Goal: Task Accomplishment & Management: Complete application form

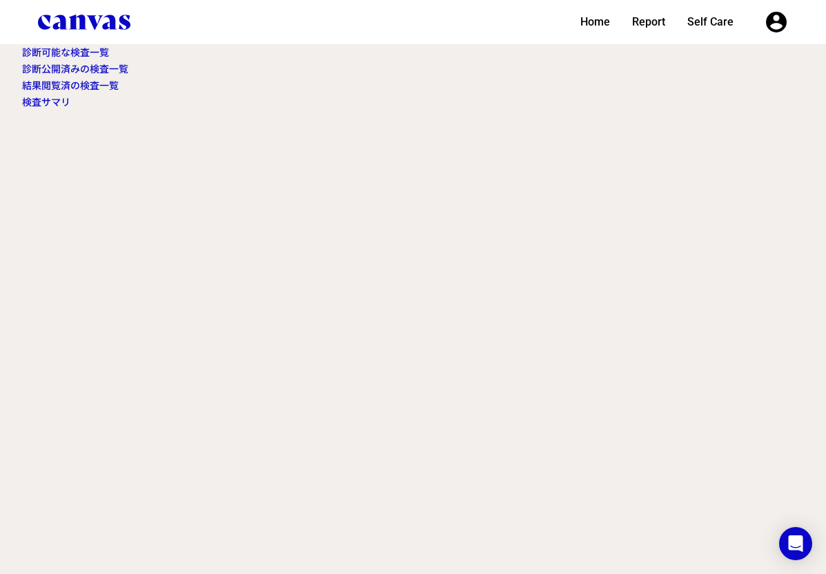
click at [92, 49] on link "診断可能な検査一覧" at bounding box center [65, 52] width 87 height 11
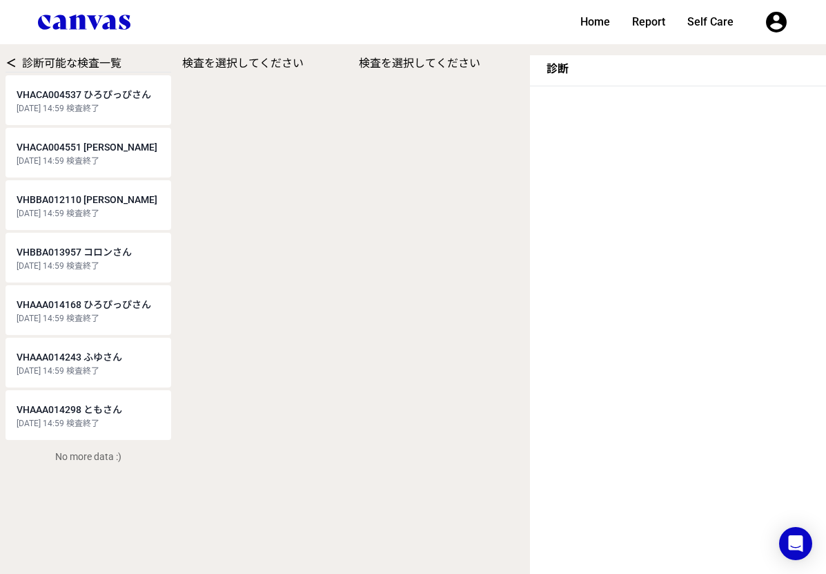
click at [110, 422] on div "[DATE] 14:59 検査終了" at bounding box center [89, 423] width 144 height 11
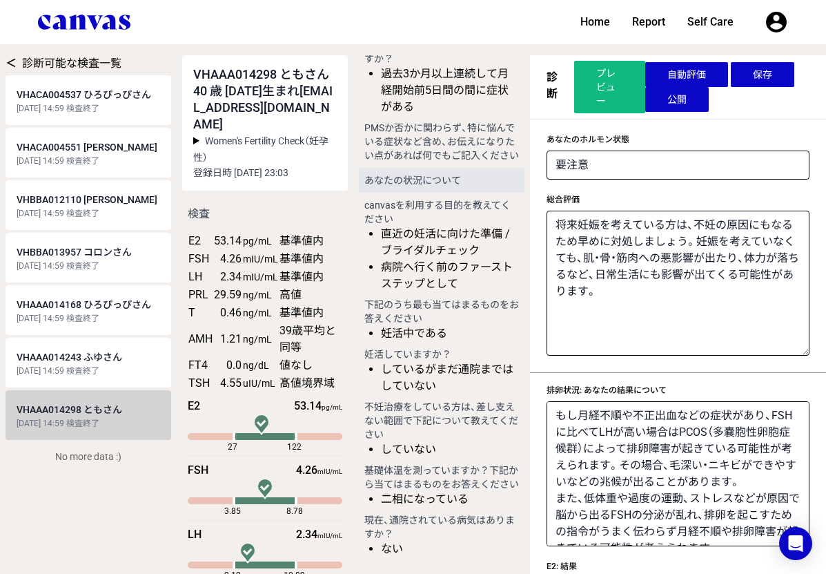
click at [117, 355] on span "VHAAA014243 ふゆさん" at bounding box center [70, 356] width 106 height 11
select select "1"
type textarea "ホルモン値からは問題は見つからず、調子は良好でした！この調子でホルモン状態を維持していきましょう。今後も1年に1～2回定期的にホルモンを測って自分の状態を把握…"
type textarea "ホルモンの値からは排卵状況に問題のある項目はみられませんでした。 気になるホルモンの値がみられなかった場合でも、もし月経不順や不正出血などの症状があり、FSH…"
type textarea "PRLは正常です。排卵機能に障害となる様子はありません。"
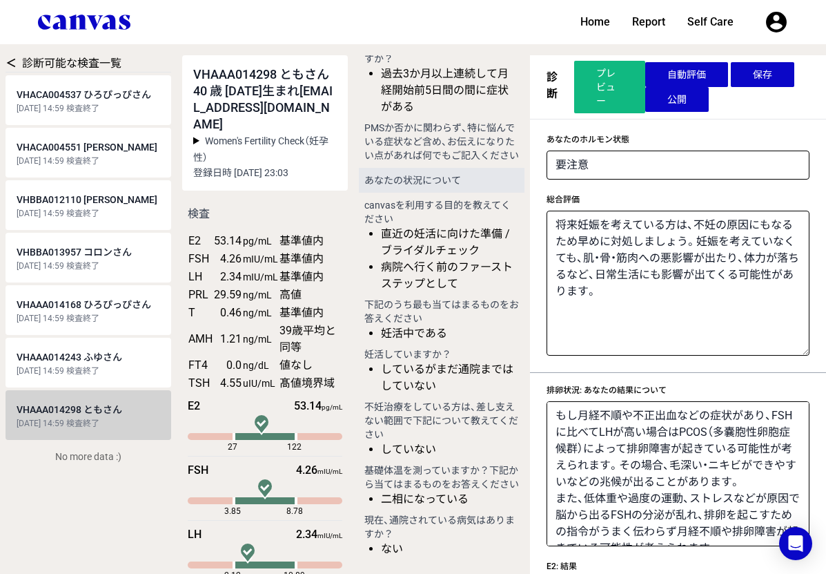
type textarea "女性ホルモン分泌は良好な状態に保てています。現在の生活習慣を続けていきましょう。 もし月経不順や不正出血など排卵障害が疑われる症状がある場合は、まずはストレス…"
type textarea "現在のところ甲状腺は正常に機能しているようです。"
type textarea "TSHは正常です。甲状腺ホルモンを分泌させるために正しく機能しています。"
type textarea "特に症状がない場合には追加の検査や治療の必要はありません。 今後、動悸・息切れ・よく汗をかく・体重が妙に減るなど甲状腺ホルモン過剰の症状や、寒がりになった・集…"
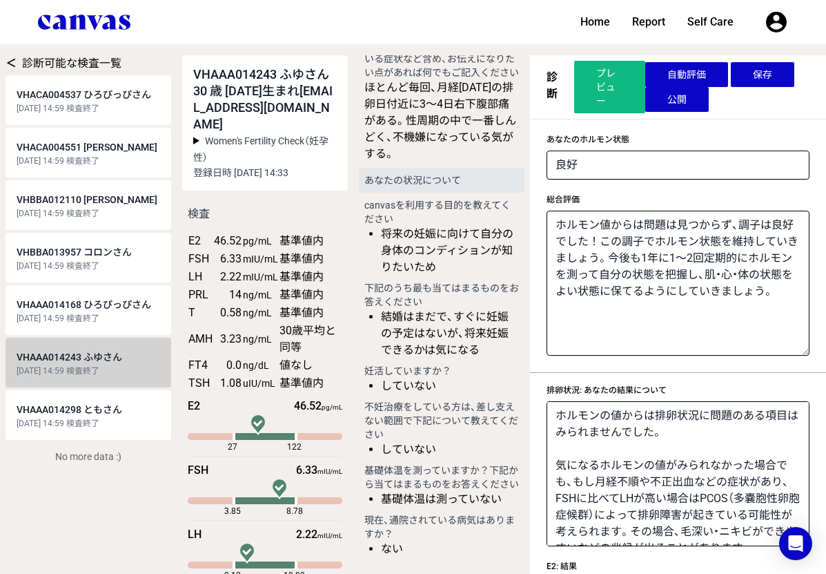
click at [105, 305] on span "VHAAA014168 ひろぴっぴさん" at bounding box center [84, 304] width 135 height 11
select select "2"
type textarea "将来妊娠を考えている方は、不妊の原因にもなるため早めに対処しましょう。 妊娠を考えていなくても、肌・骨・筋肉への悪影響が出たり、体力が落ちるなど、日常生活にも…"
type textarea "エストロゲンに対してFSHが多く、通常の場合もありますが、プレ更年期でもみられるホルモン状態です。 特にほてりを始めとした更年期症状がある場合は、プレ更年期に…"
type textarea "FSHが高いだけでは身体の不調を意味しませんが、E2が低い場合は、卵巣の機能が低下しているかもしれません。"
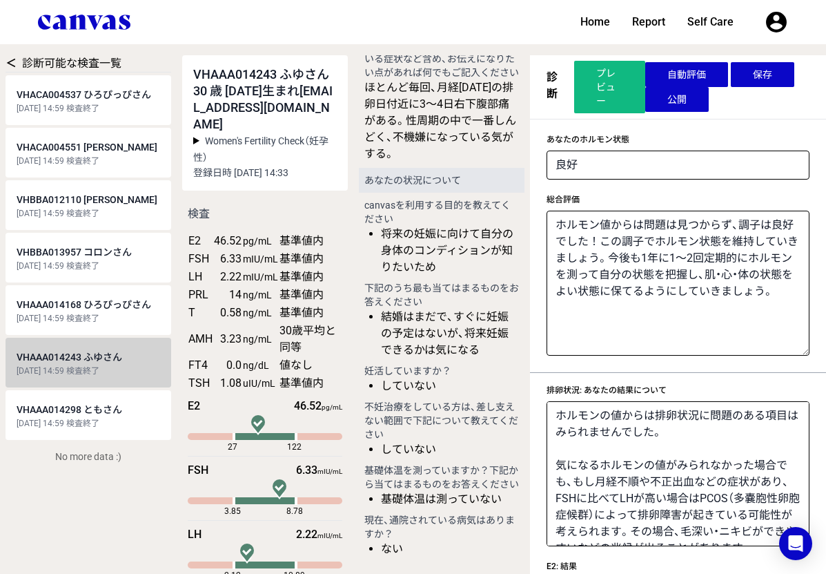
type textarea "排卵がうまくいっていない場合、ピルや女性ホルモンを投与することで月経周期と同じホルモンの動きを作り、正常なホルモン分泌状態に戻す治療が行われることがあります。…"
type textarea "同年代の人と比べて卵巣に残っている卵の数が多いようです。体外受精などの採卵時に取ることができる卵子の数が多めであることや、更年期の開始が遅めである可能性を示し…"
type textarea "卵の数が同年代の人と比べ多く残っていますが、妊娠率は年齢を重ねるにつれて低下していきますので、妊活の時期については年齢に合わせて考えていくのがおすすめです。一…"
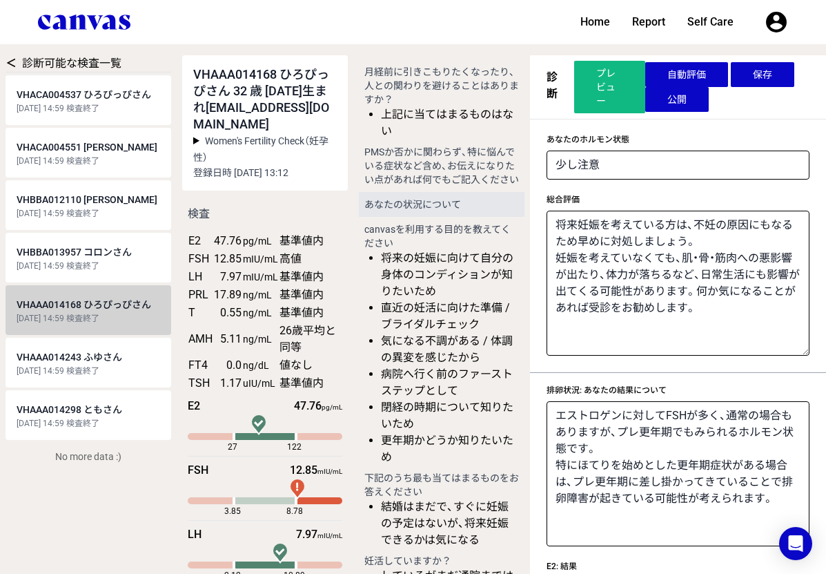
scroll to position [1624, 0]
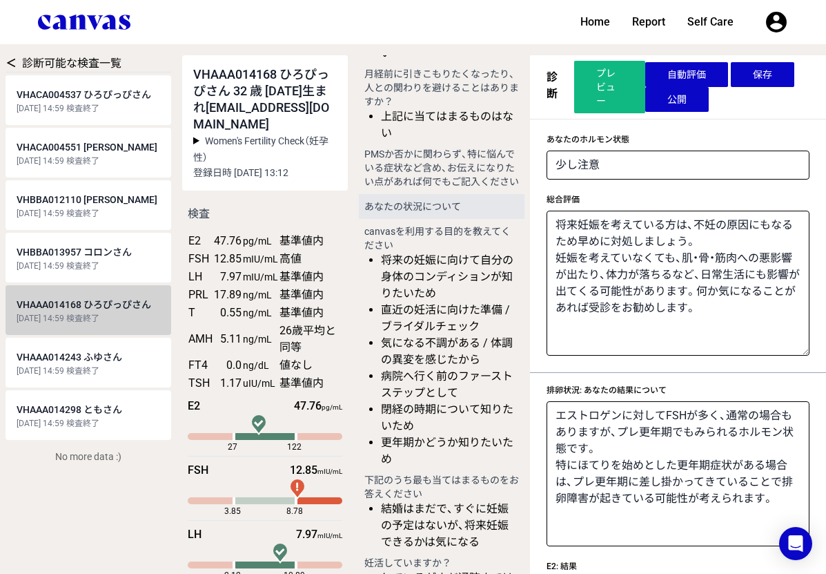
click at [61, 248] on span "VHBBA013957 コロンさん" at bounding box center [74, 251] width 115 height 11
type textarea "ほてりや動悸、イライラなどの更年期症状や、月経不順、不正出血、甲状腺関連の症状でお困りの方は症状改善のためにも早めに対処しましょう。症状が乏しい場合でも、肌や…"
type textarea "エストロゲンが高いですが、女性ホルモンの状態としては問題ありません。 更年期・プレ更年期を疑うホルモン状態ではありません。"
type textarea "E2が高めの場合、卵巣が腫れていることがあります。しかし、E2が高めになることはよくありたいていの場合は問題ありません。"
type textarea "FSHは正常に卵巣における卵胞の発育をサポートしています。"
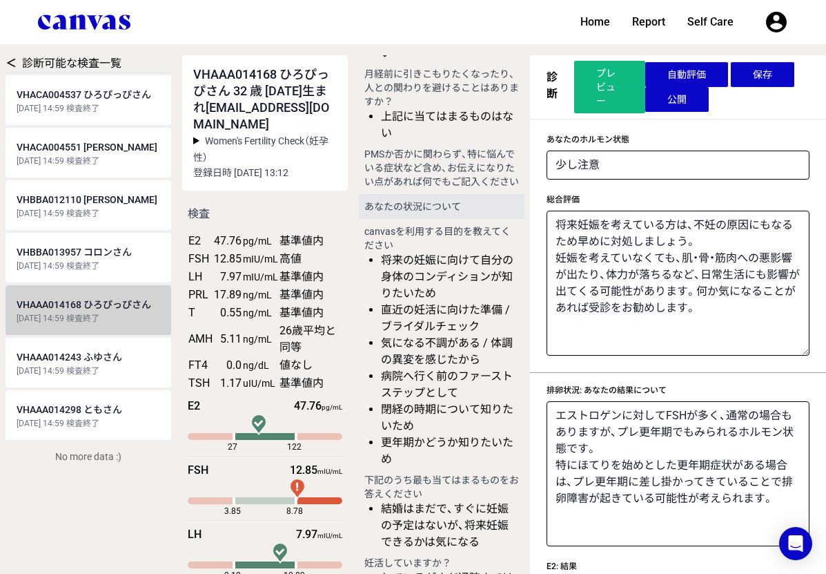
type textarea "月経不順や不正出血などの症状がある場合、排卵がうまくいっていない可能性がありますので、ストレス、低体重、過度の運動など原因になるもので改善できることがないかを…"
type textarea "特に症状がない場合には治療の必要はありません。 今後、動悸・息切れ・よく汗をかく・体重が妙に減るなど甲状腺ホルモン過剰の症状や、寒がりになった・集中力が最近切…"
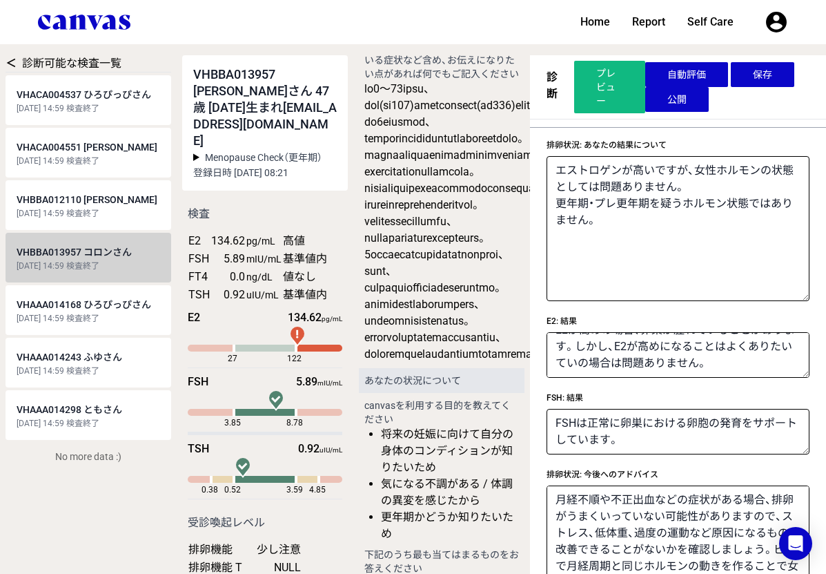
scroll to position [1727, 0]
